Goal: Information Seeking & Learning: Learn about a topic

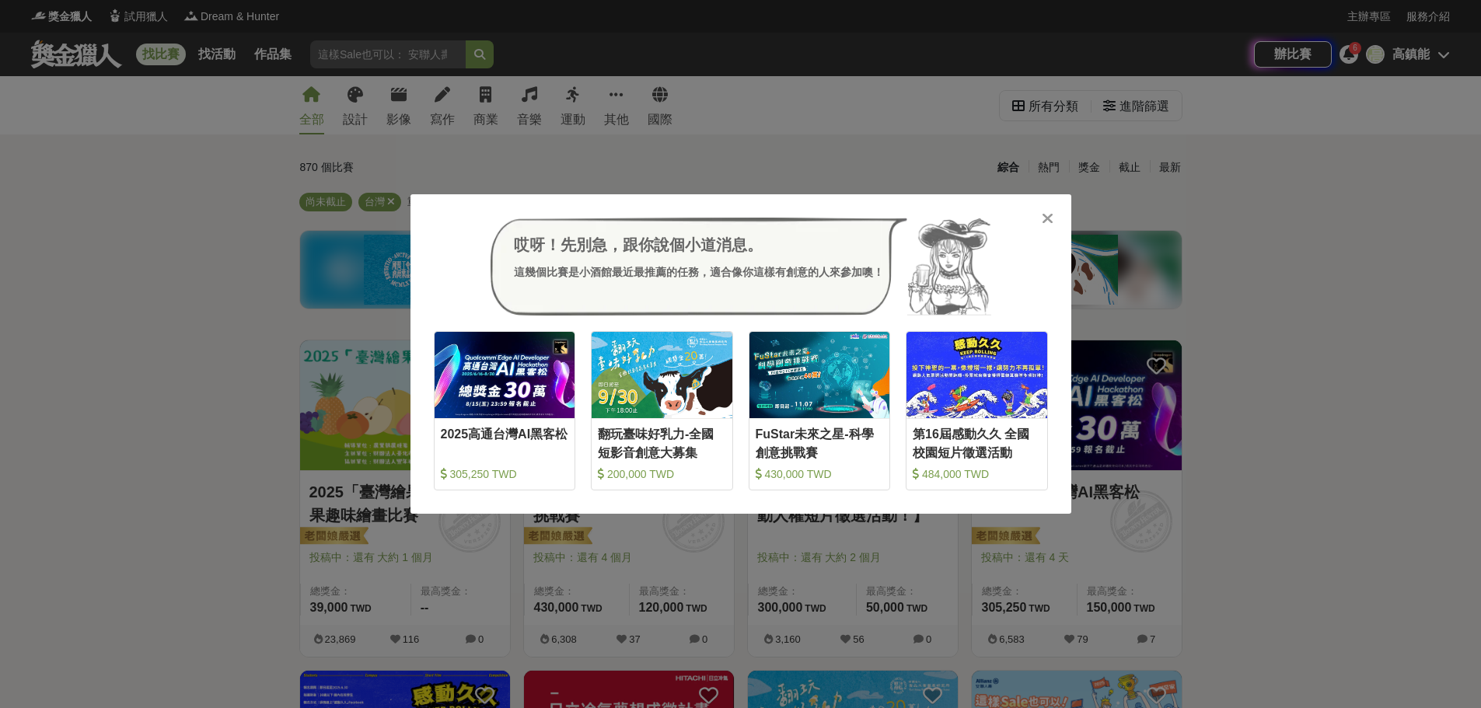
click at [1040, 215] on div at bounding box center [1048, 218] width 16 height 16
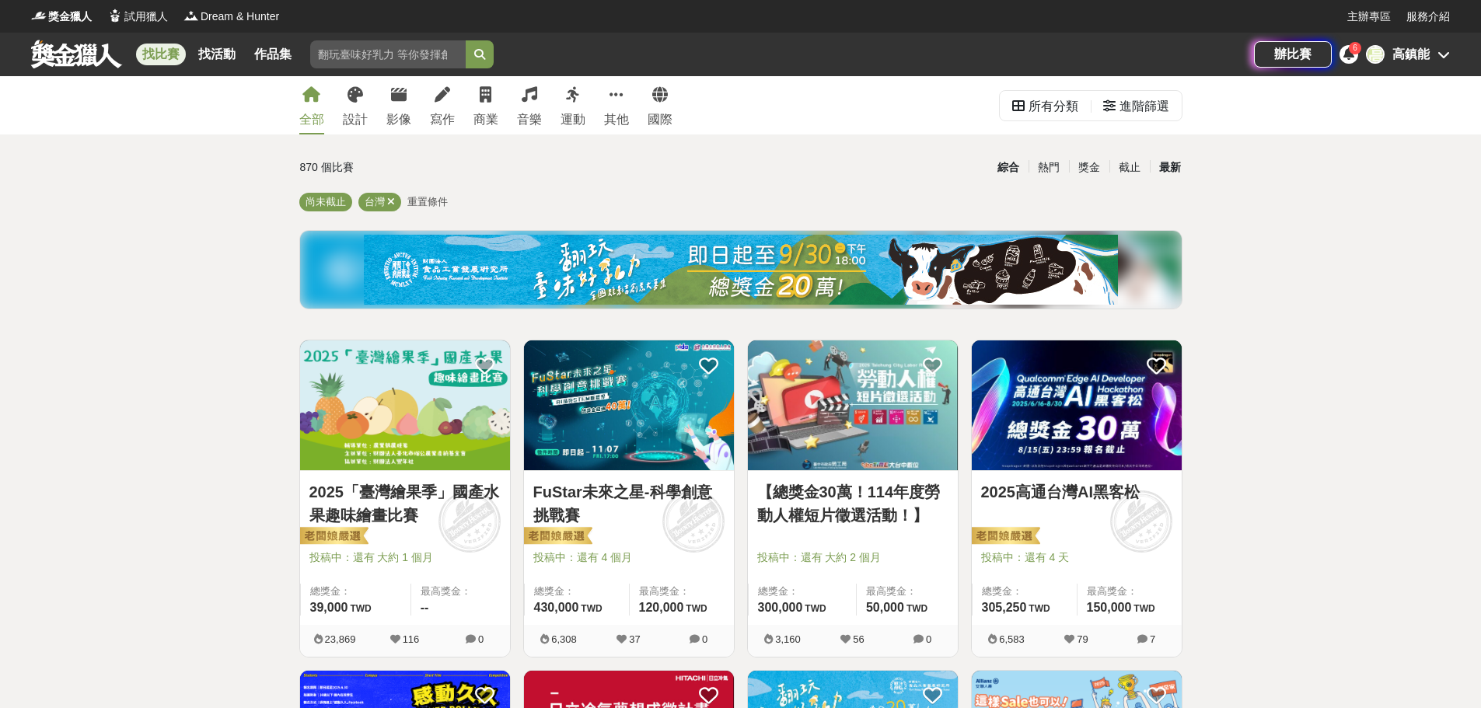
click at [1167, 169] on div "最新" at bounding box center [1170, 167] width 40 height 27
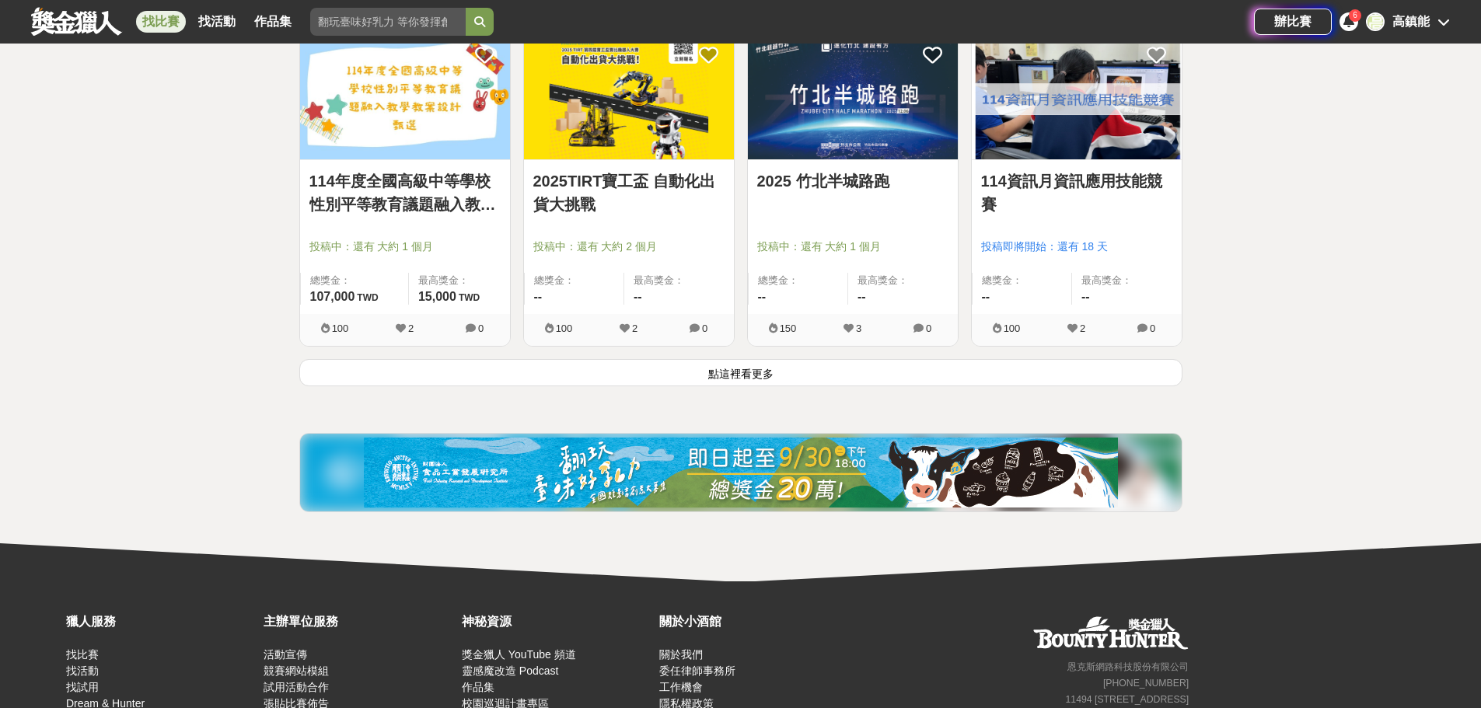
scroll to position [2052, 0]
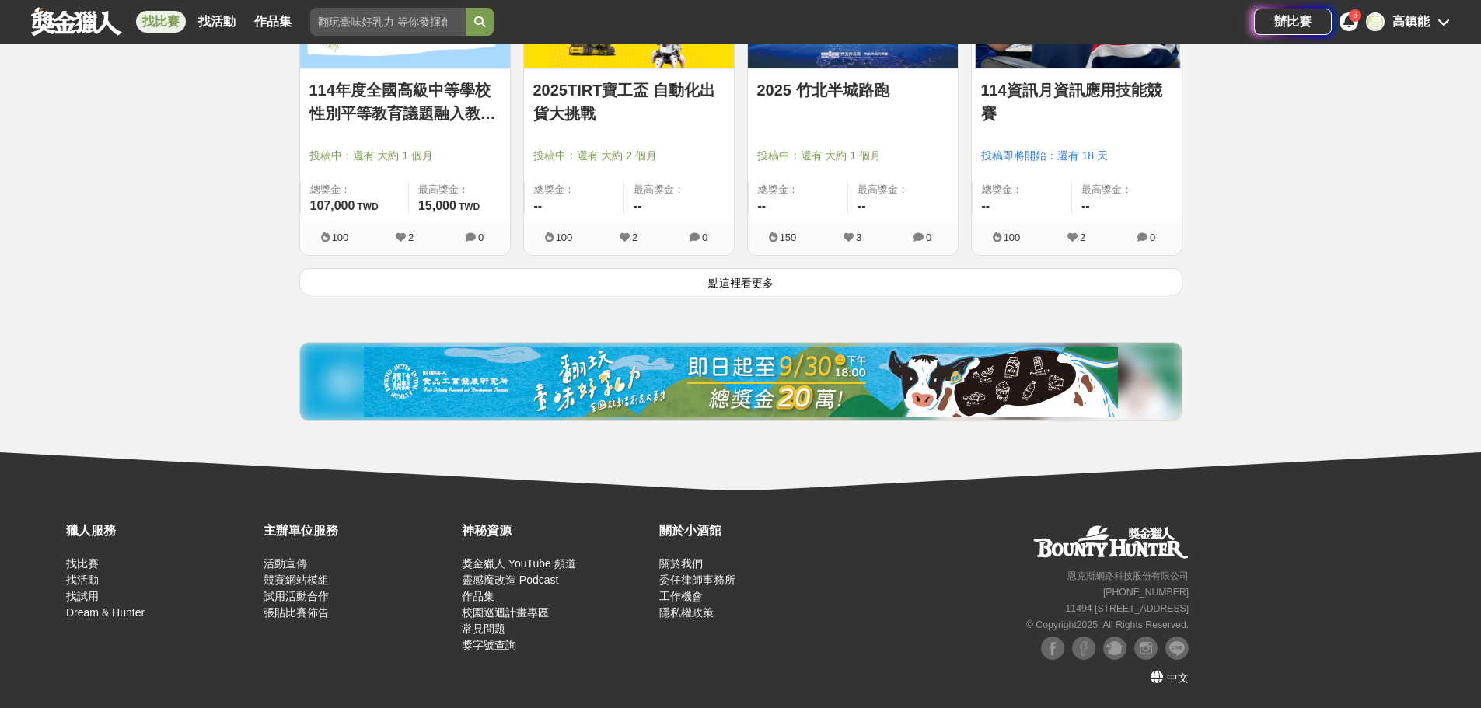
click at [740, 287] on button "點這裡看更多" at bounding box center [740, 281] width 883 height 27
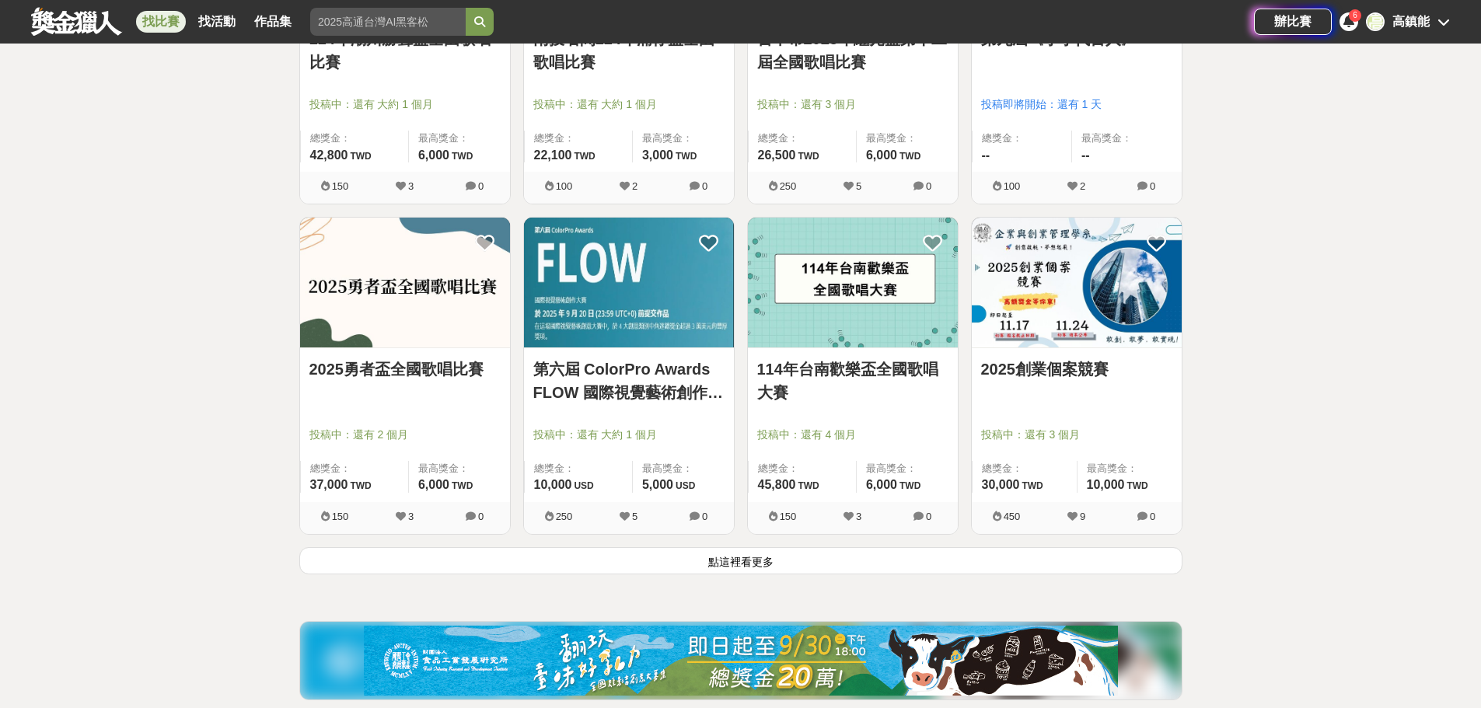
scroll to position [3762, 0]
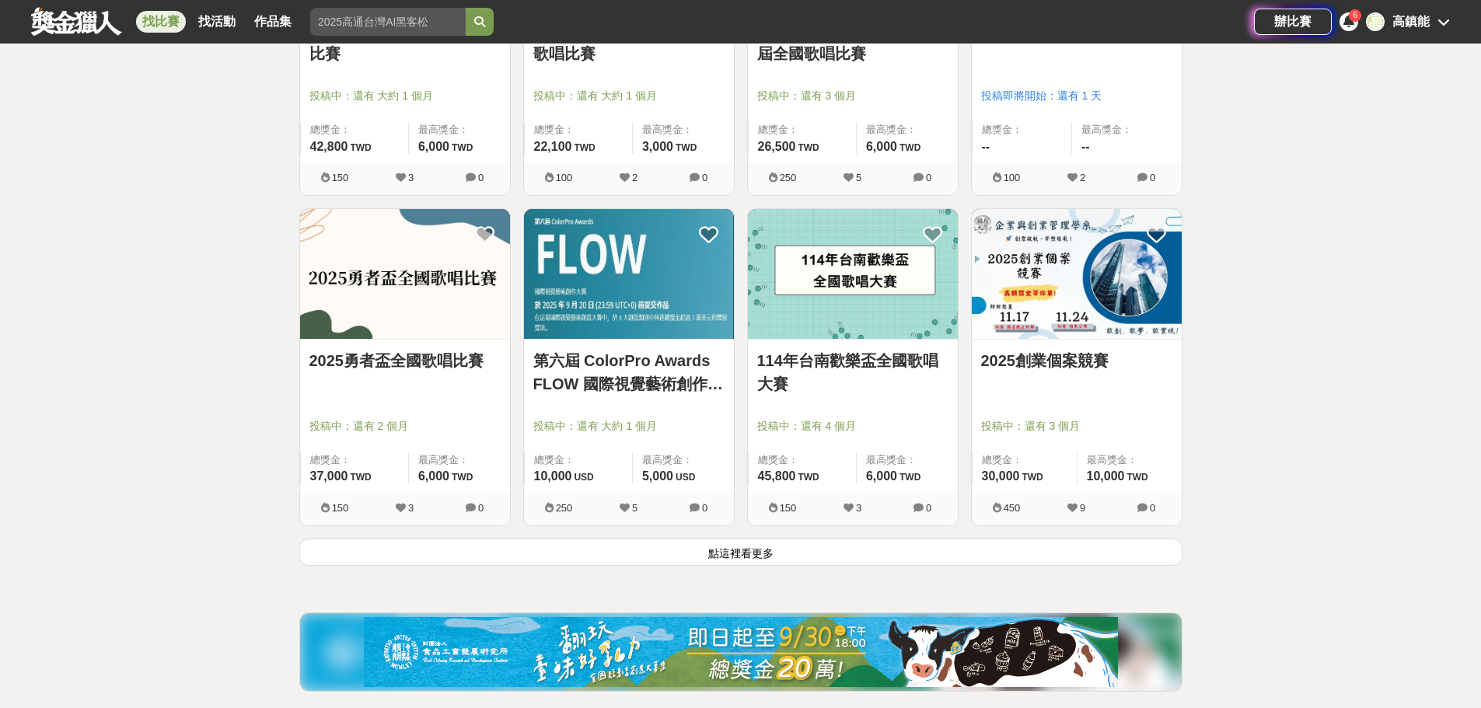
click at [724, 556] on button "點這裡看更多" at bounding box center [740, 552] width 883 height 27
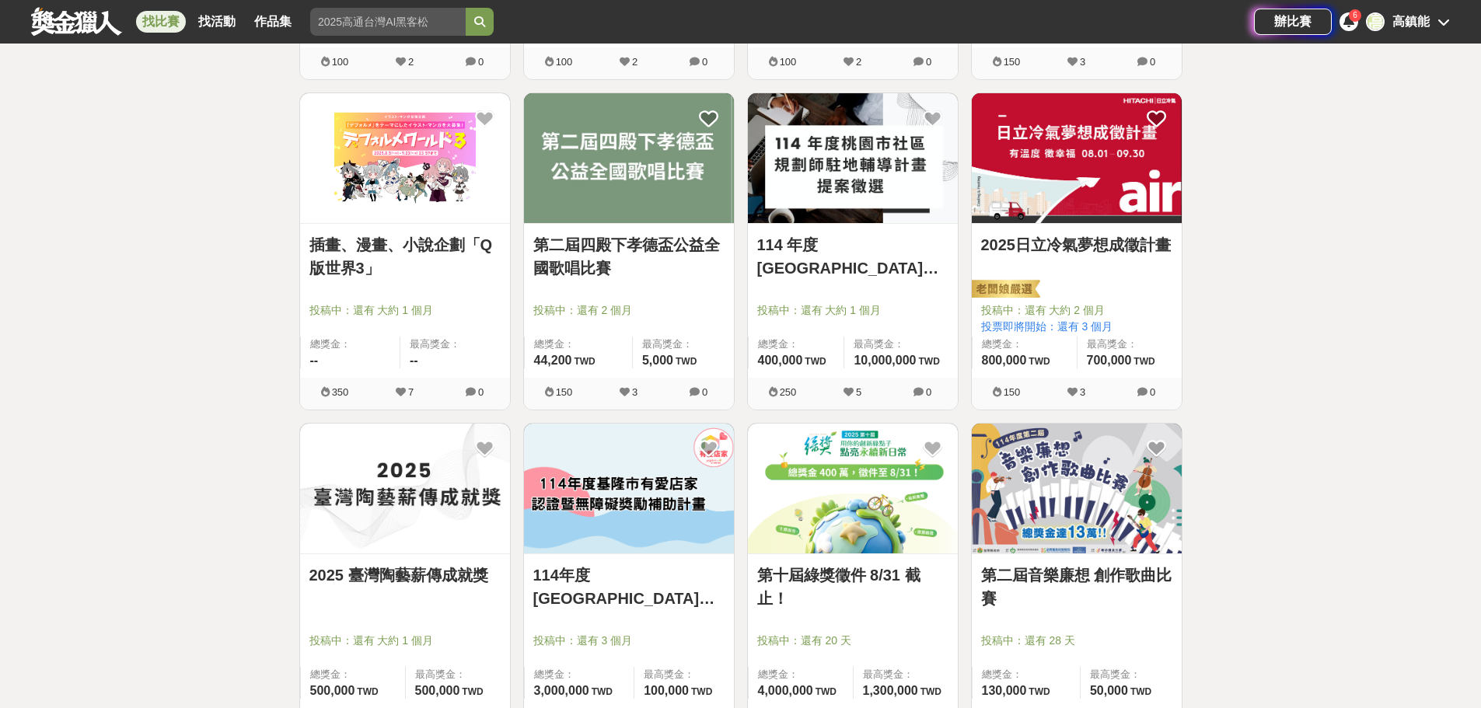
scroll to position [5628, 0]
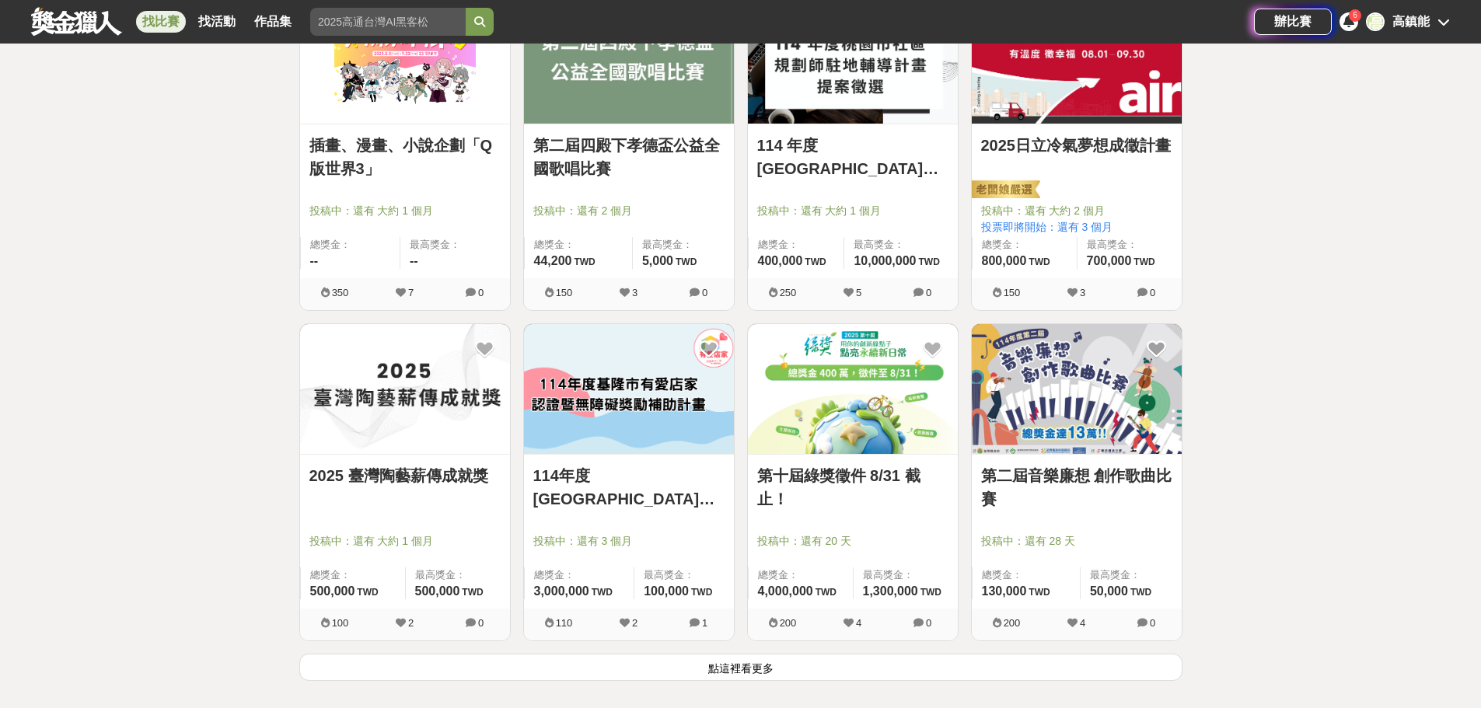
click at [751, 671] on button "點這裡看更多" at bounding box center [740, 667] width 883 height 27
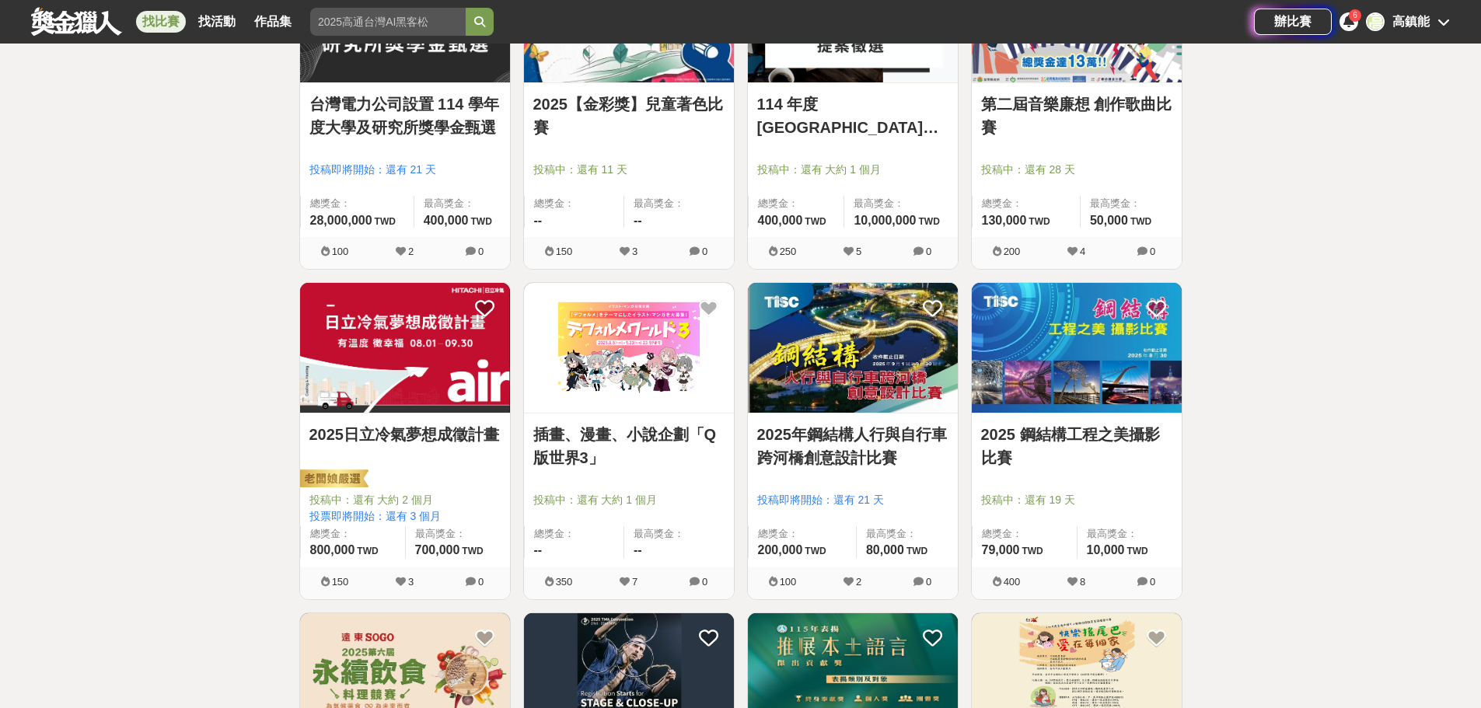
scroll to position [6405, 0]
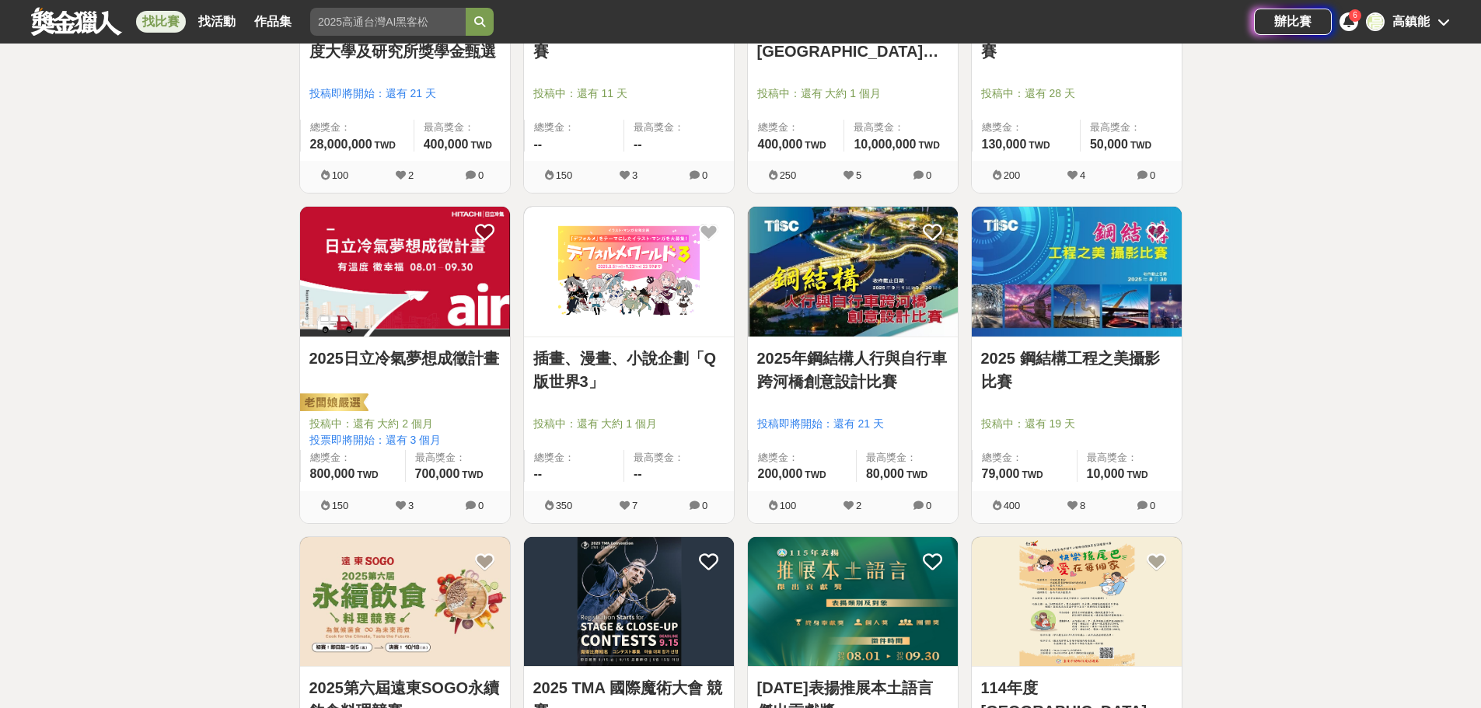
drag, startPoint x: 1484, startPoint y: 0, endPoint x: 1297, endPoint y: 523, distance: 555.4
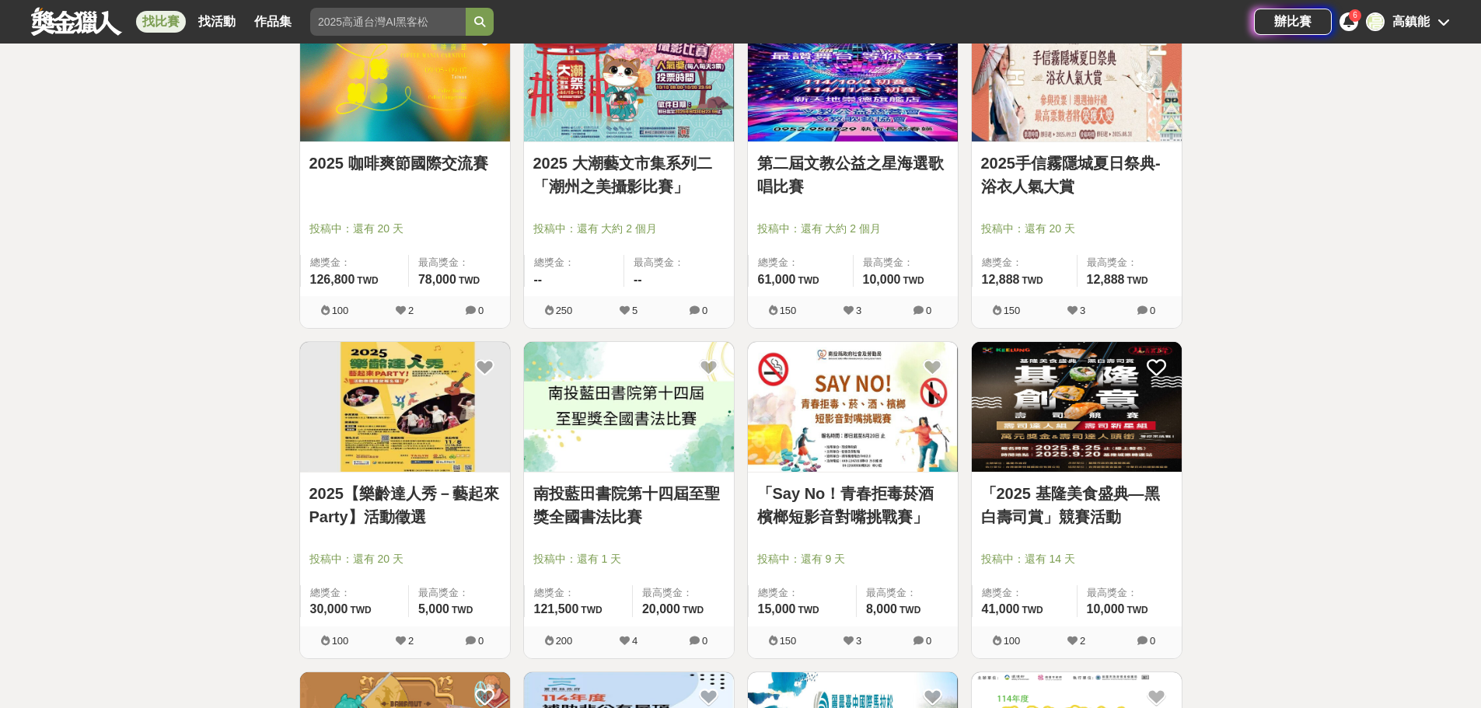
scroll to position [7649, 0]
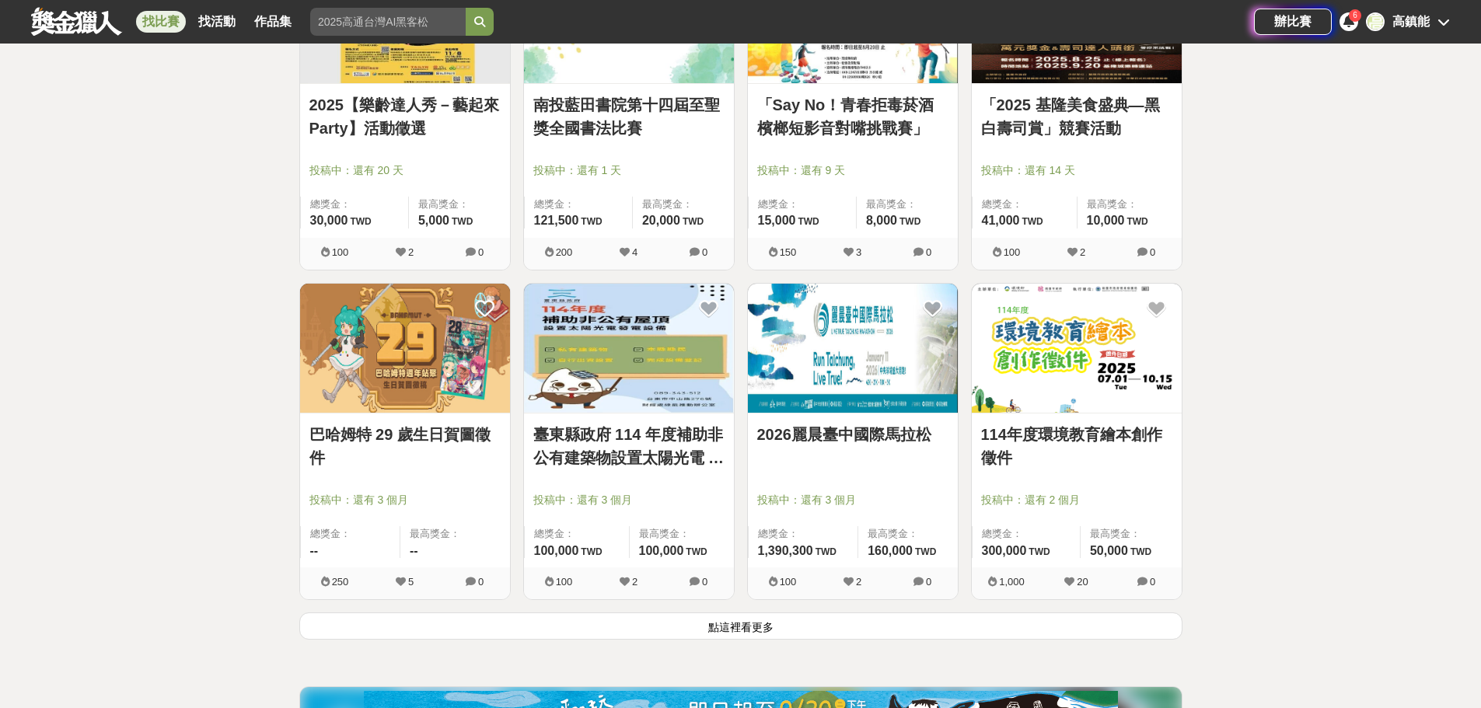
click at [743, 627] on button "點這裡看更多" at bounding box center [740, 626] width 883 height 27
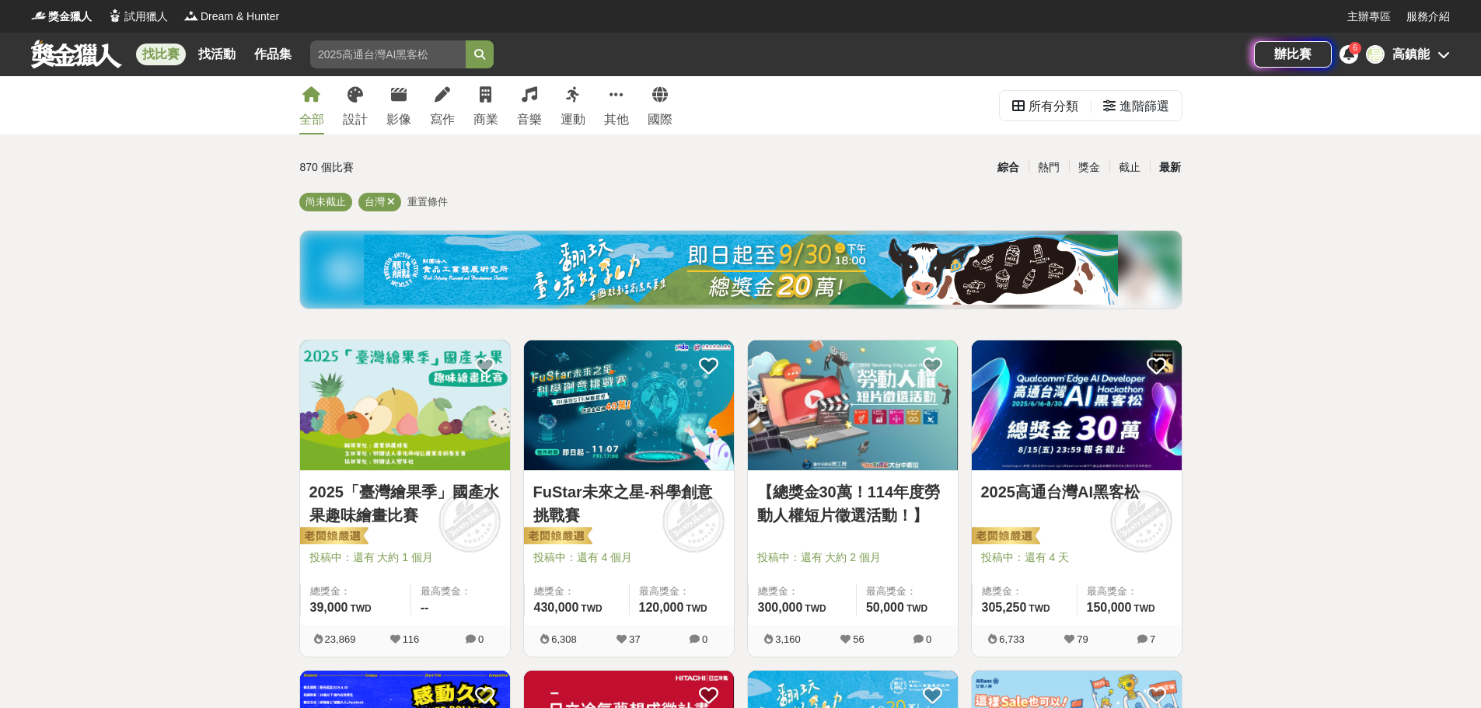
click at [1170, 162] on div "最新" at bounding box center [1170, 167] width 40 height 27
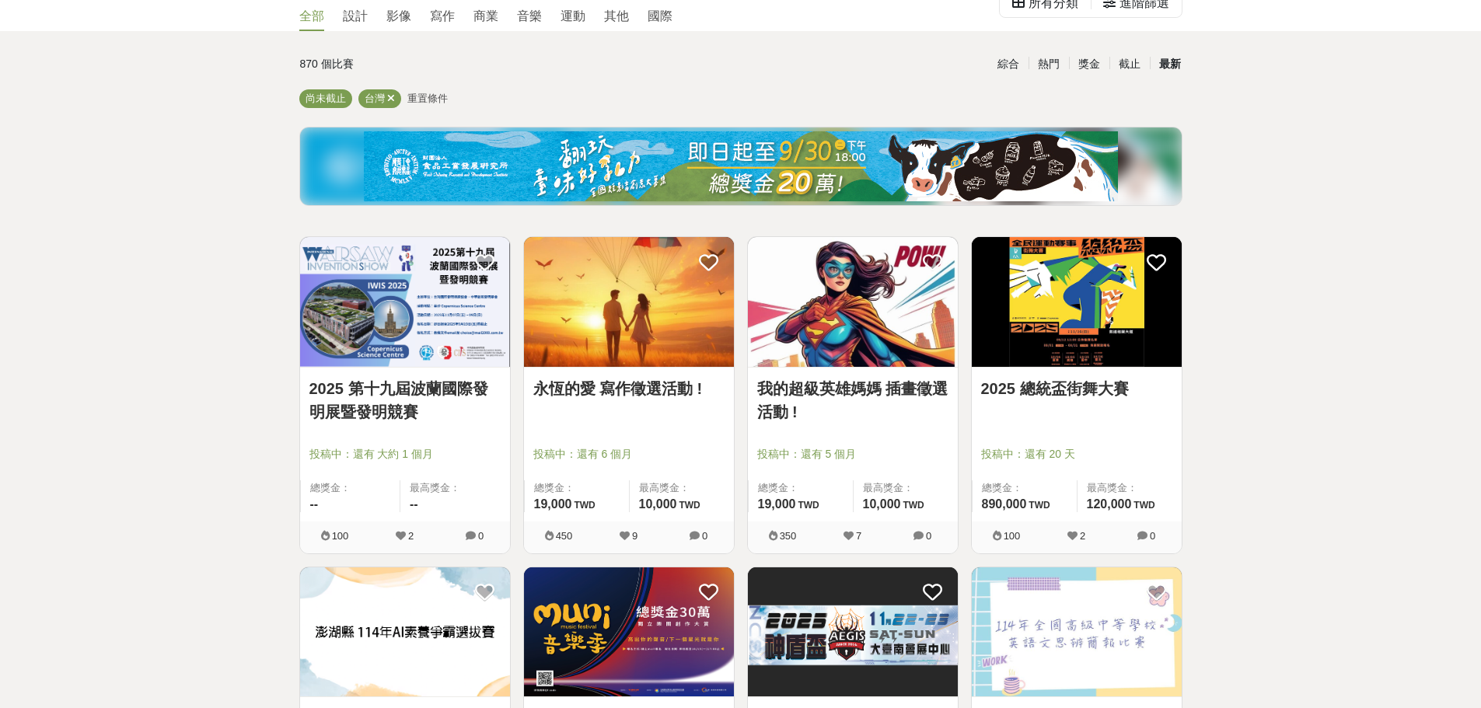
scroll to position [233, 0]
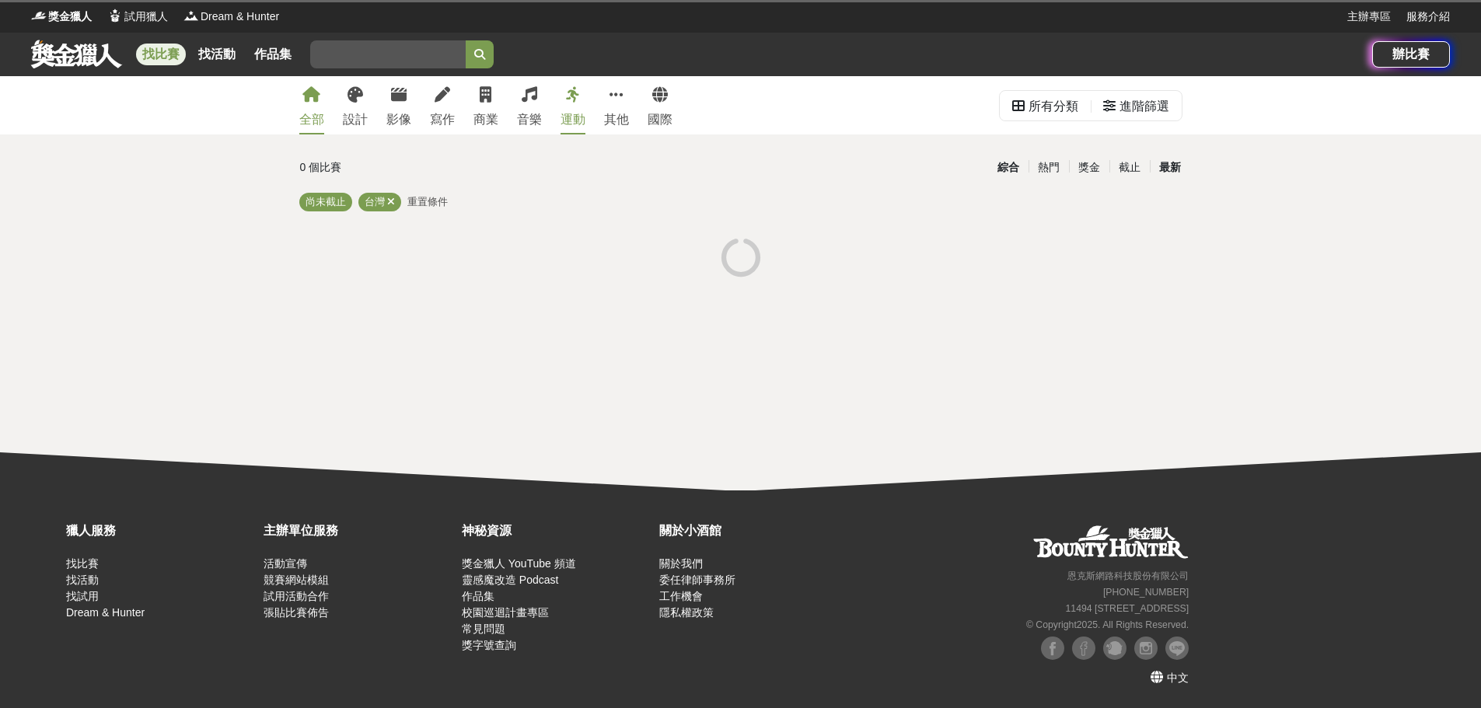
click at [1173, 169] on div "最新" at bounding box center [1170, 167] width 40 height 27
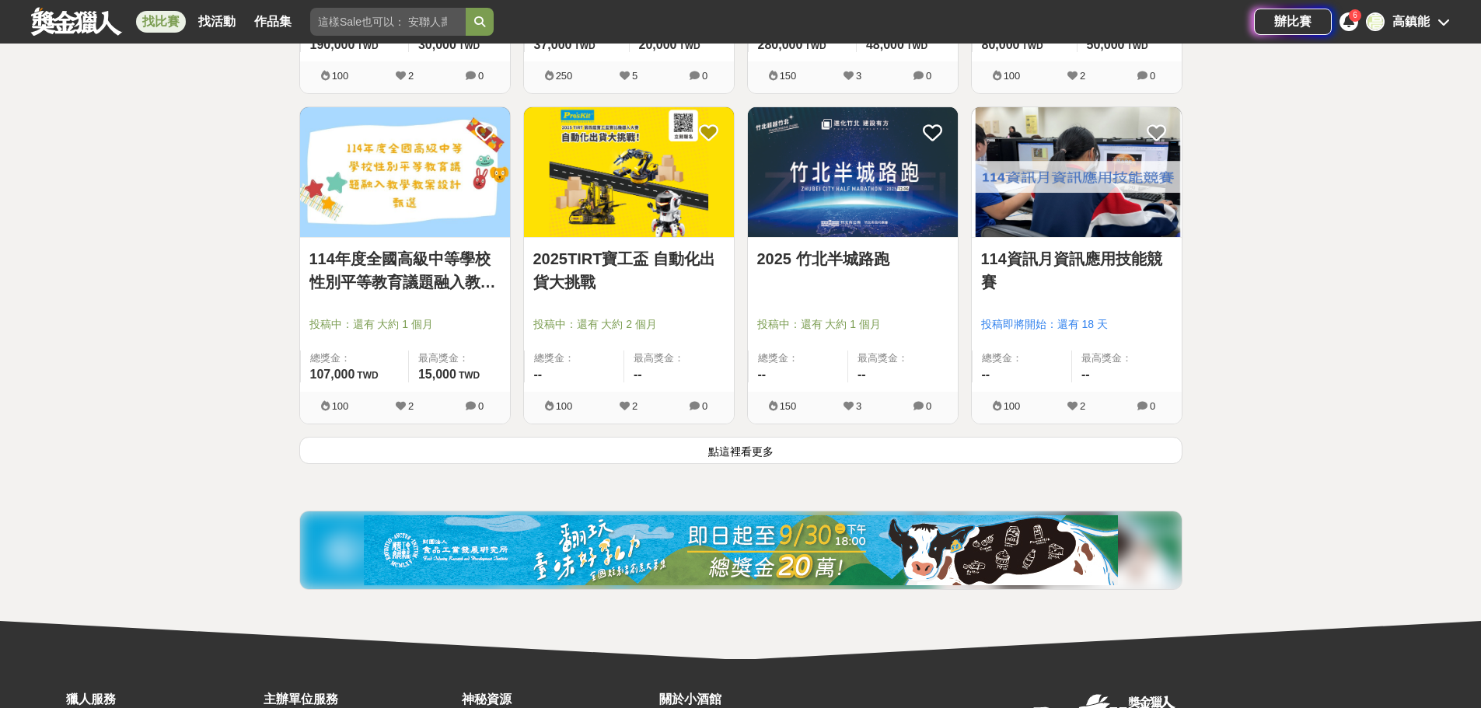
scroll to position [2021, 0]
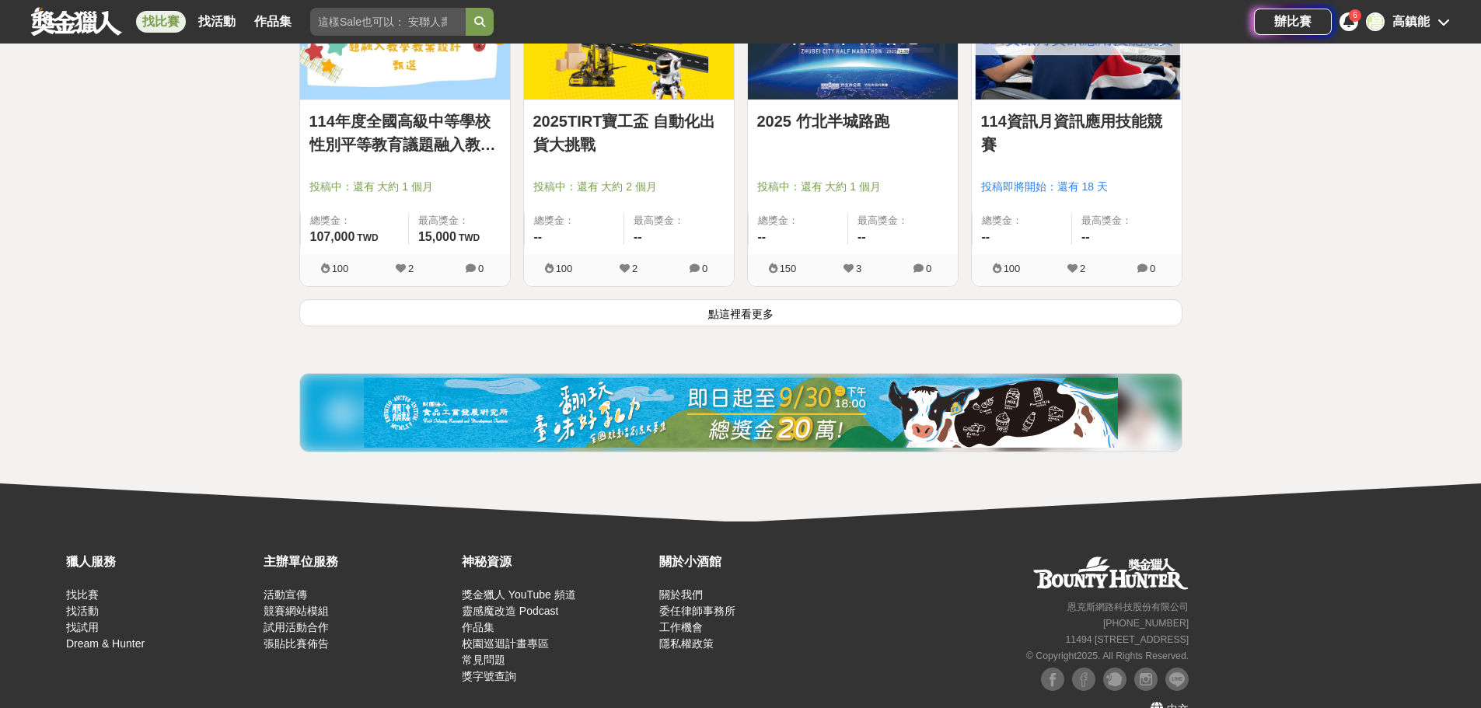
click at [755, 309] on button "點這裡看更多" at bounding box center [740, 312] width 883 height 27
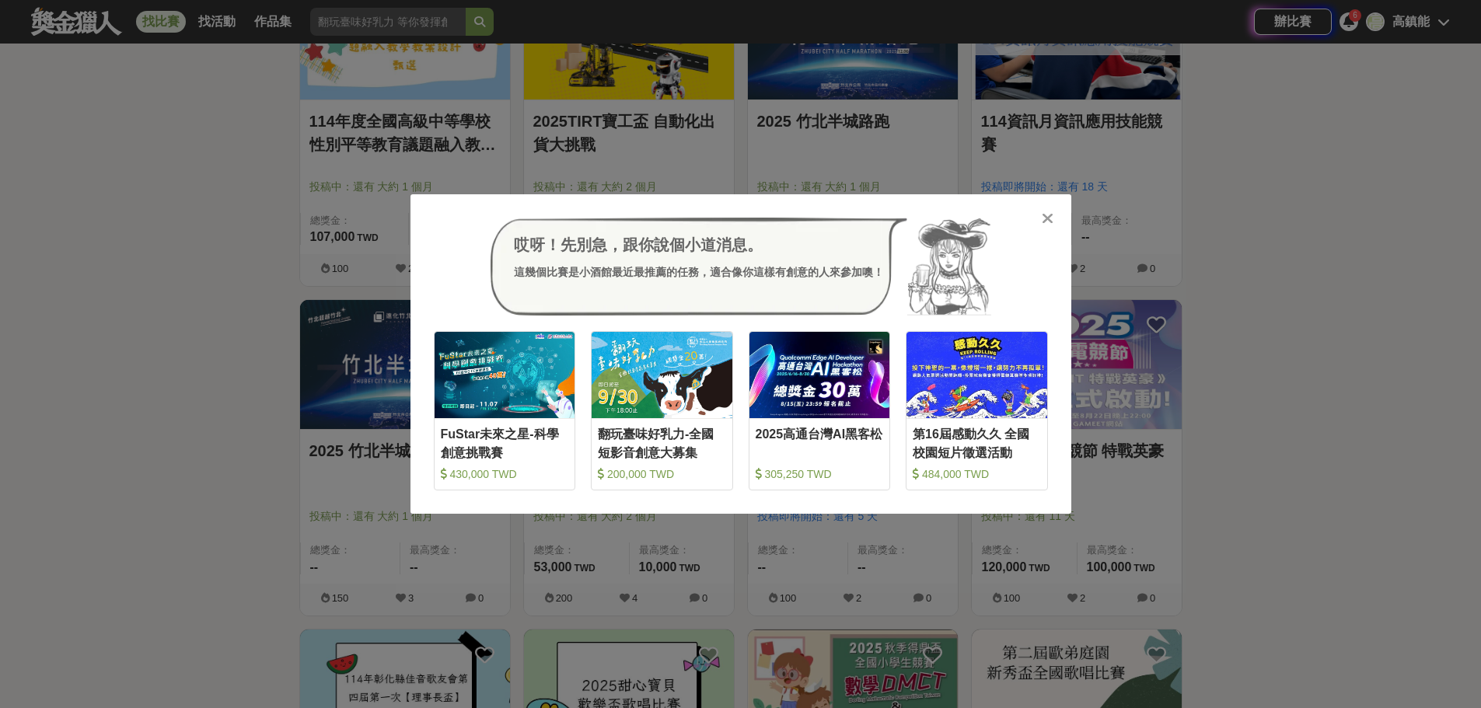
click at [1051, 221] on icon at bounding box center [1048, 219] width 12 height 16
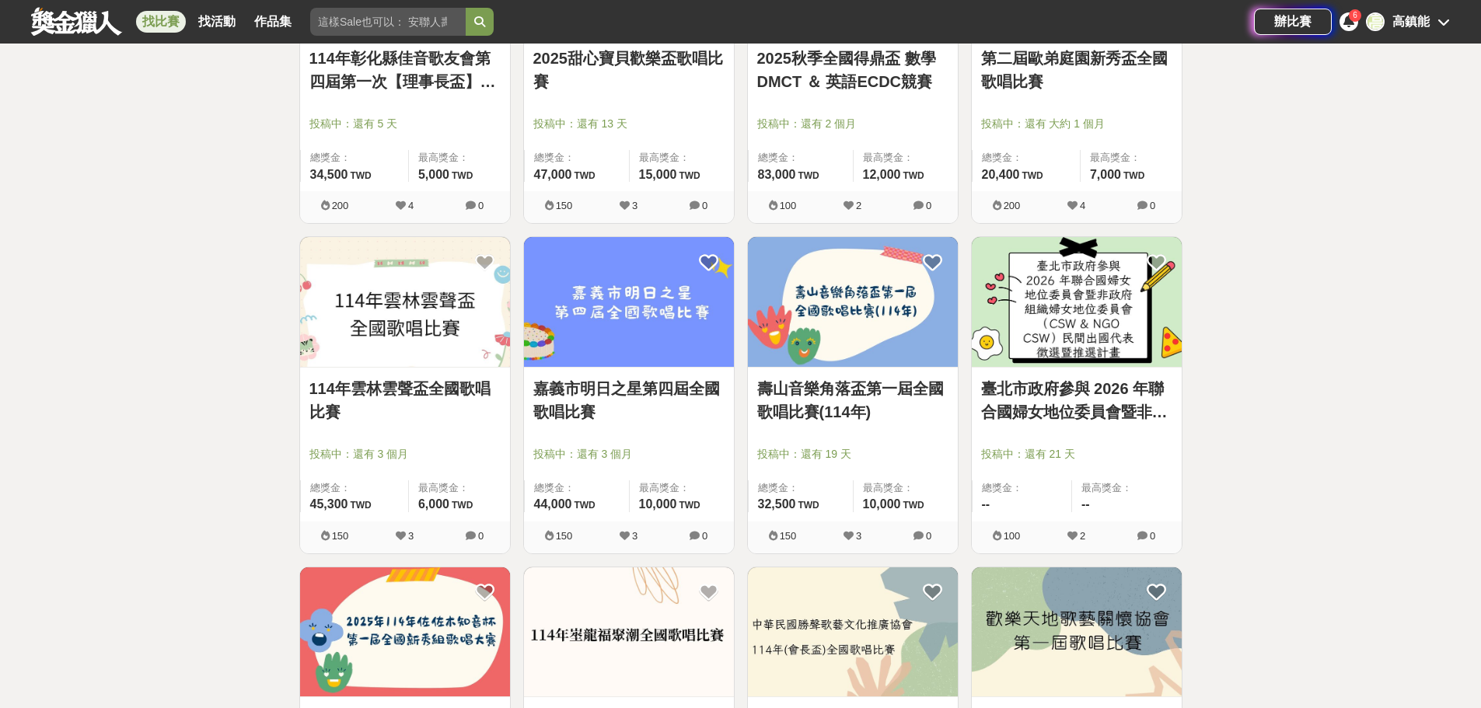
scroll to position [2876, 0]
